Goal: Task Accomplishment & Management: Manage account settings

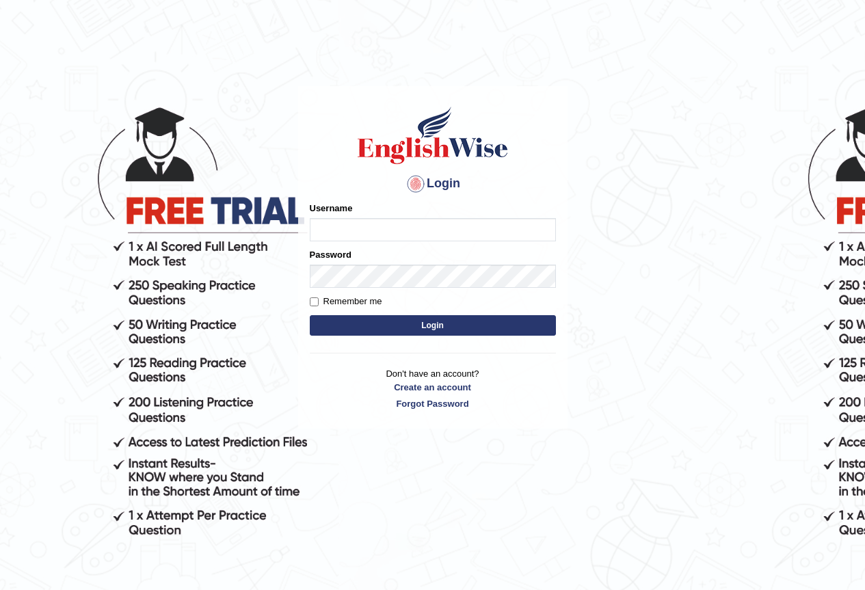
click at [310, 315] on button "Login" at bounding box center [433, 325] width 246 height 21
